Goal: Check status: Check status

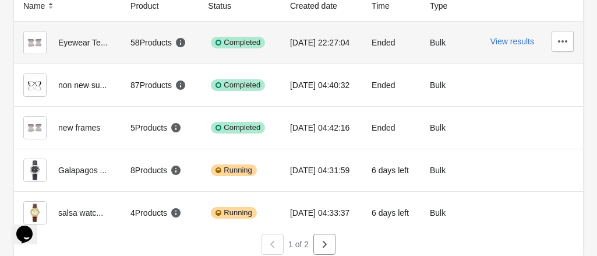
scroll to position [105, 0]
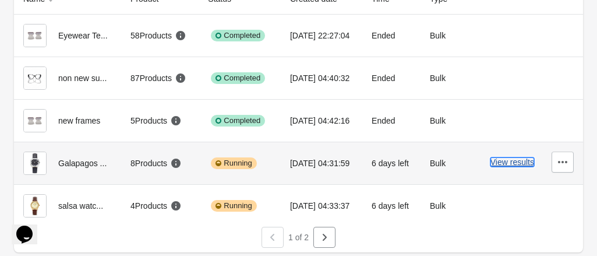
click at [499, 161] on button "View results" at bounding box center [513, 161] width 44 height 9
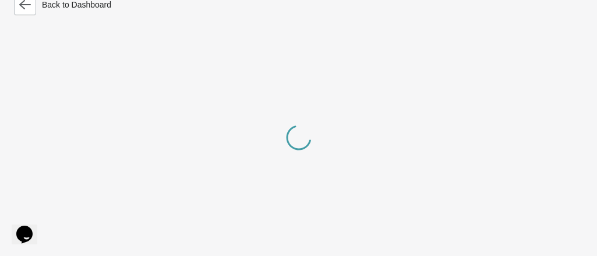
scroll to position [105, 0]
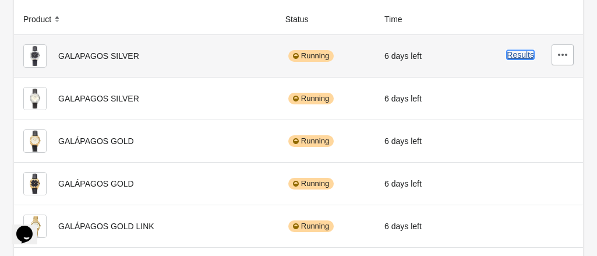
click at [516, 57] on button "Results" at bounding box center [520, 54] width 27 height 9
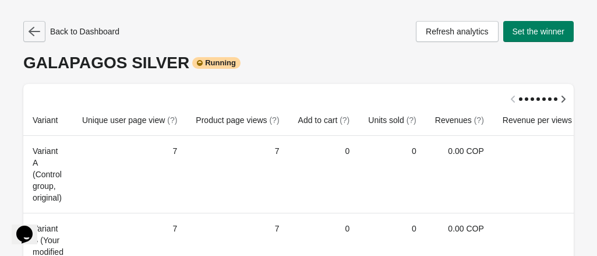
click at [30, 34] on icon "button" at bounding box center [35, 32] width 12 height 12
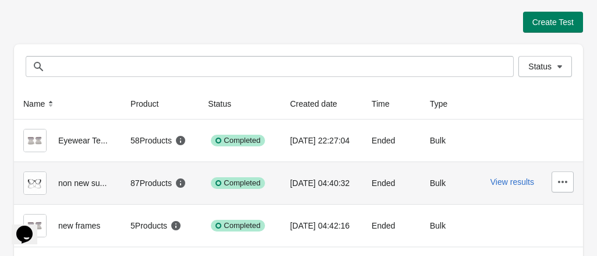
scroll to position [105, 0]
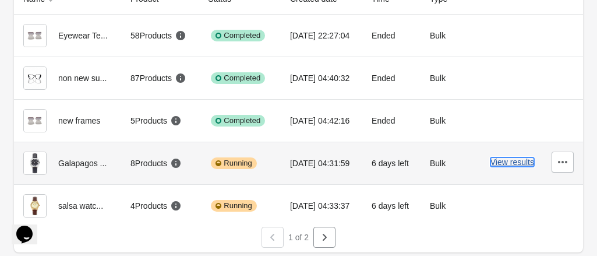
click at [512, 160] on button "View results" at bounding box center [513, 161] width 44 height 9
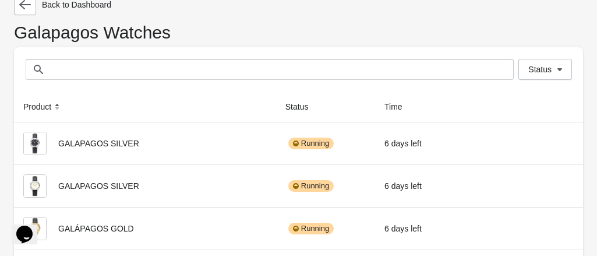
scroll to position [105, 0]
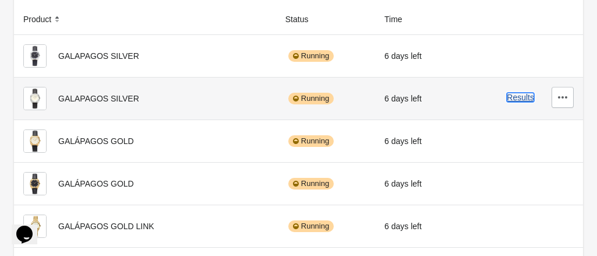
click at [520, 97] on button "Results" at bounding box center [520, 97] width 27 height 9
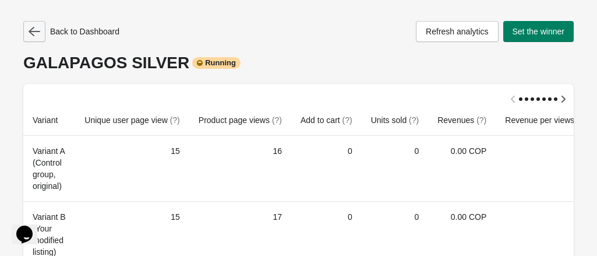
click at [35, 34] on icon "button" at bounding box center [35, 32] width 12 height 12
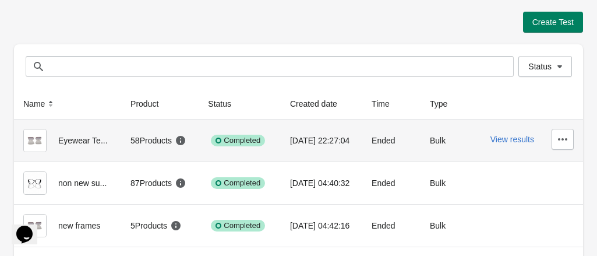
scroll to position [105, 0]
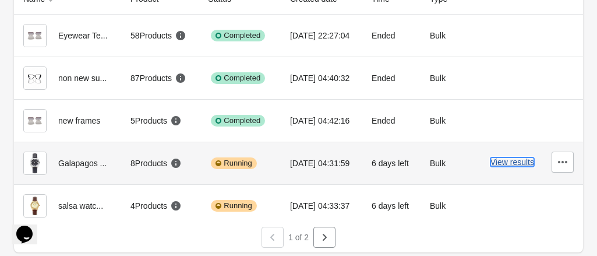
click at [499, 163] on button "View results" at bounding box center [513, 161] width 44 height 9
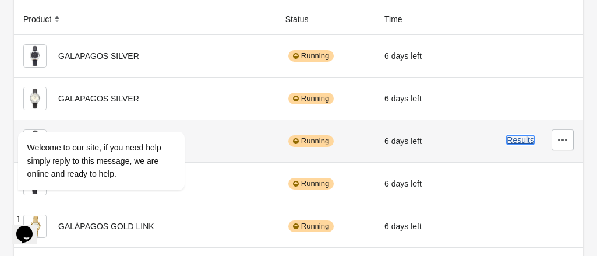
click at [519, 139] on button "Results" at bounding box center [520, 139] width 27 height 9
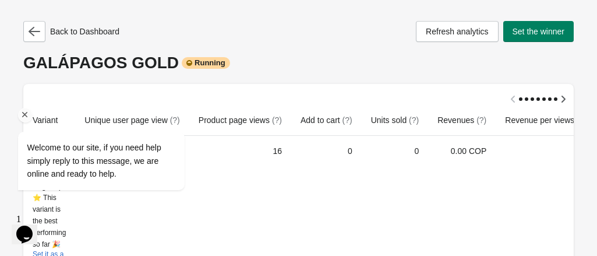
click at [37, 33] on div "Welcome to our site, if you need help simply reply to this message, we are onli…" at bounding box center [117, 112] width 210 height 177
click at [38, 29] on div "Welcome to our site, if you need help simply reply to this message, we are onli…" at bounding box center [117, 112] width 210 height 177
click at [26, 115] on icon "Chat attention grabber" at bounding box center [25, 115] width 10 height 10
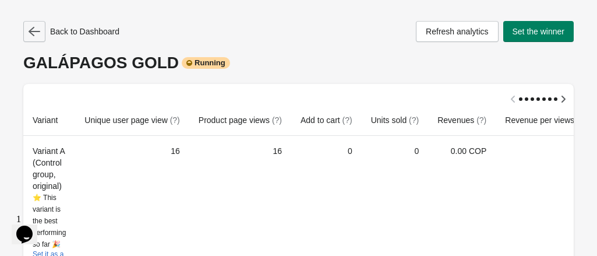
click at [37, 35] on icon "button" at bounding box center [35, 32] width 12 height 12
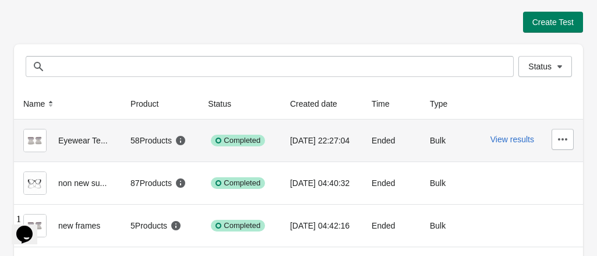
scroll to position [105, 0]
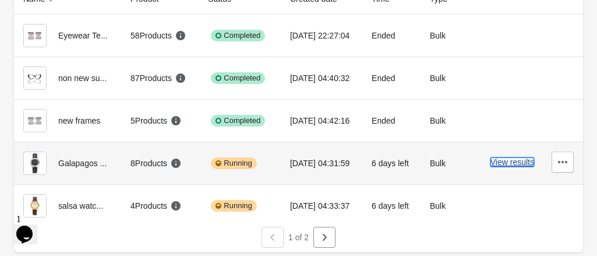
click at [502, 161] on button "View results" at bounding box center [513, 161] width 44 height 9
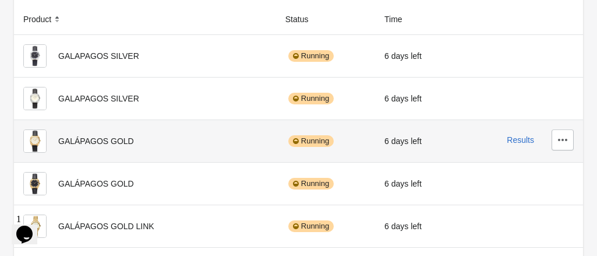
scroll to position [177, 0]
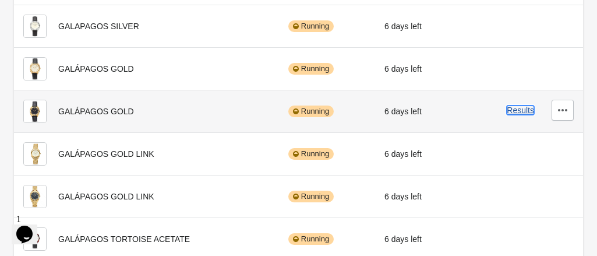
click at [516, 112] on button "Results" at bounding box center [520, 109] width 27 height 9
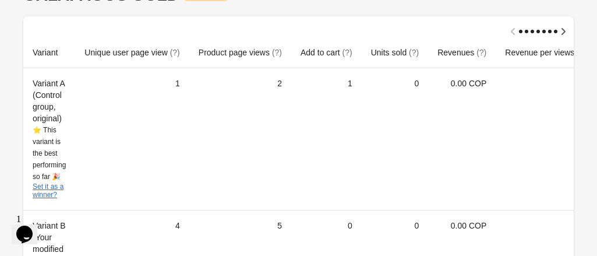
scroll to position [111, 0]
